Goal: Transaction & Acquisition: Book appointment/travel/reservation

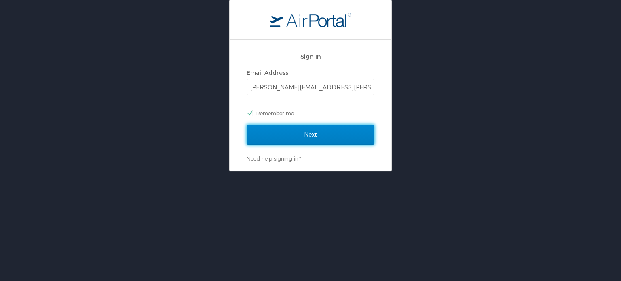
click at [296, 132] on input "Next" at bounding box center [311, 135] width 128 height 20
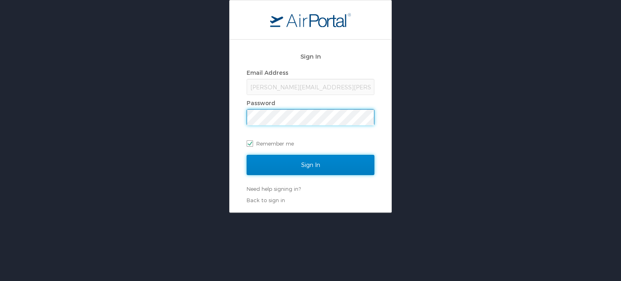
click at [302, 165] on input "Sign In" at bounding box center [311, 165] width 128 height 20
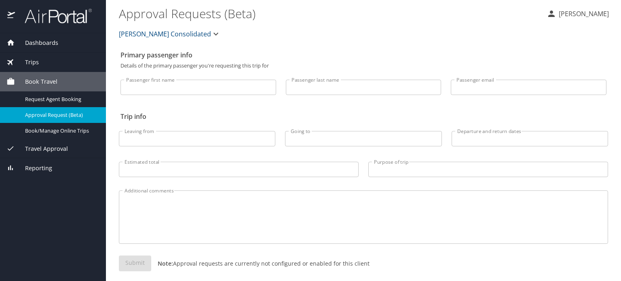
click at [47, 83] on span "Book Travel" at bounding box center [36, 81] width 42 height 9
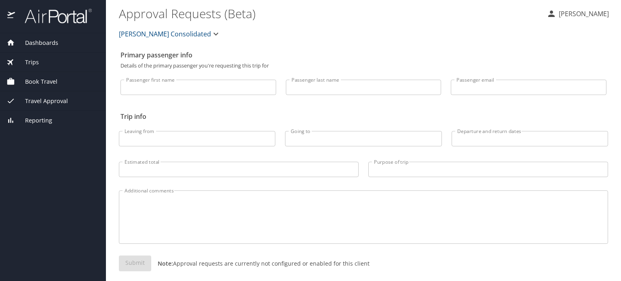
click at [150, 91] on input "Passenger first name" at bounding box center [199, 87] width 156 height 15
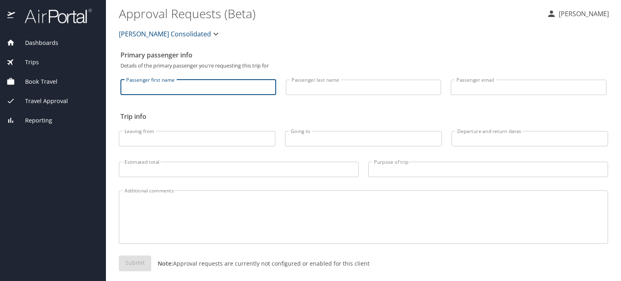
type input "Tom"
type input "Patterson"
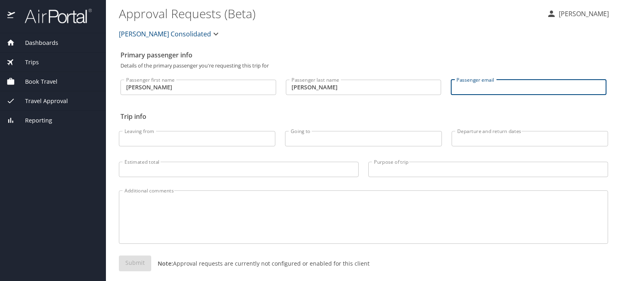
click at [470, 87] on input "Passenger email" at bounding box center [529, 87] width 156 height 15
type input "tom.patterson@roush.com"
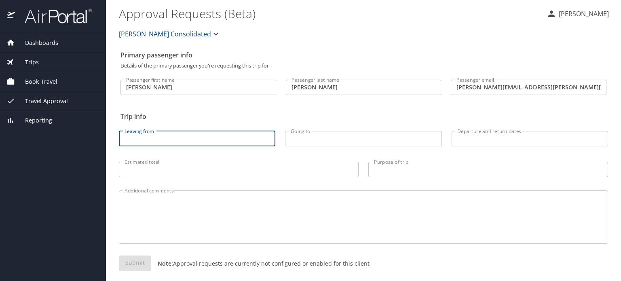
click at [177, 144] on input "Leaving from" at bounding box center [197, 138] width 157 height 15
type input "Chicago"
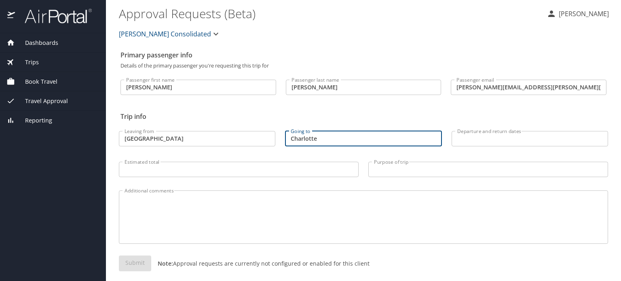
type input "Charlotte"
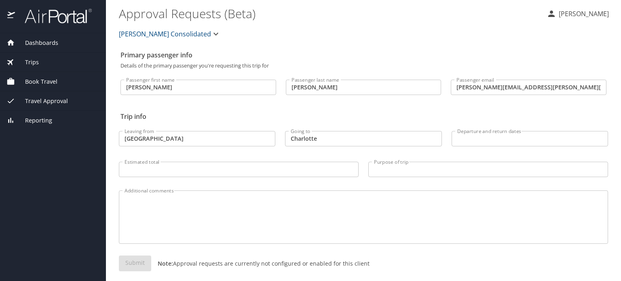
click at [39, 80] on span "Book Travel" at bounding box center [36, 81] width 42 height 9
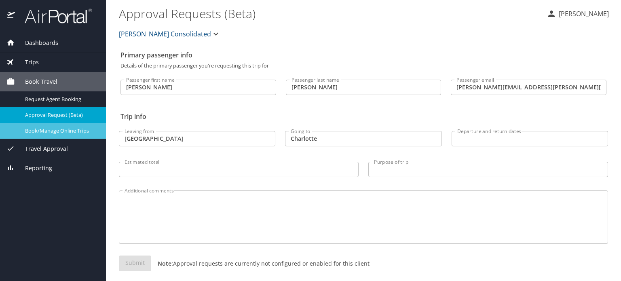
click at [42, 130] on span "Book/Manage Online Trips" at bounding box center [60, 131] width 71 height 8
